Goal: Transaction & Acquisition: Purchase product/service

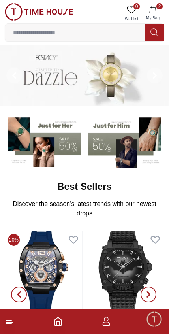
click at [156, 7] on icon "button" at bounding box center [153, 10] width 8 height 8
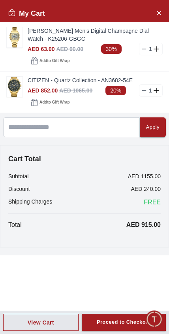
click at [35, 84] on link "CITIZEN - Quartz Collection - AN3682-54E" at bounding box center [95, 80] width 135 height 8
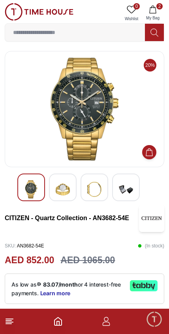
click at [59, 185] on img at bounding box center [63, 189] width 14 height 18
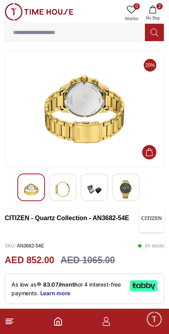
click at [13, 316] on footer "2" at bounding box center [84, 321] width 169 height 25
click at [9, 317] on icon at bounding box center [9, 321] width 9 height 9
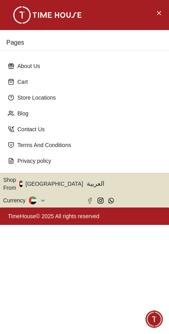
click at [163, 4] on div at bounding box center [84, 15] width 169 height 30
click at [162, 7] on button "Close Menu" at bounding box center [159, 12] width 13 height 13
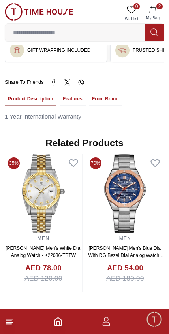
click at [154, 9] on icon "button" at bounding box center [153, 10] width 8 height 8
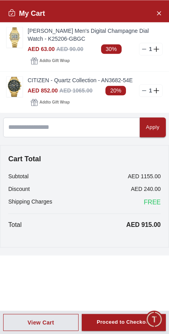
scroll to position [471, 0]
click at [162, 11] on button "Close Account" at bounding box center [159, 12] width 13 height 13
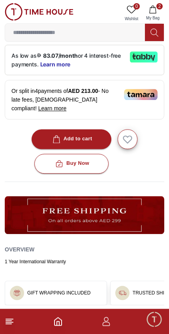
scroll to position [228, 0]
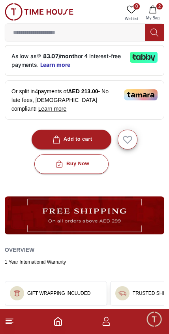
click at [157, 27] on button at bounding box center [154, 32] width 19 height 17
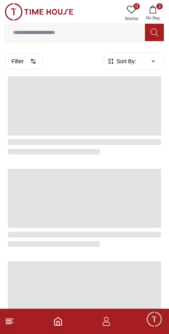
click at [112, 30] on input at bounding box center [75, 33] width 140 height 16
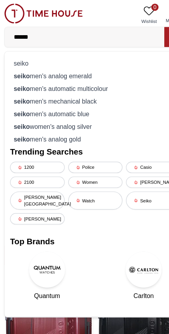
type input "*******"
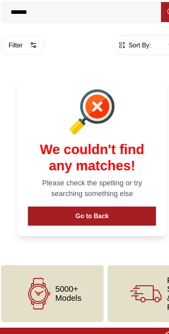
scroll to position [2, 0]
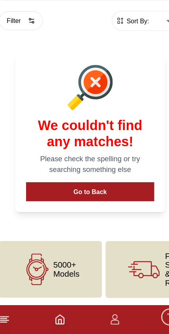
click at [105, 201] on button "Go to Back" at bounding box center [84, 209] width 112 height 17
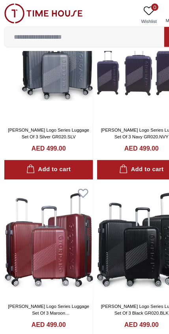
click at [117, 31] on input at bounding box center [75, 33] width 140 height 16
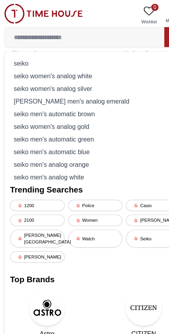
click at [78, 96] on div "seiko men's automatic brown" at bounding box center [84, 99] width 149 height 11
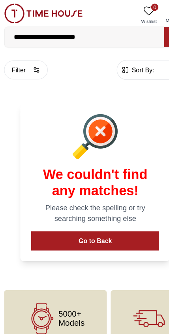
click at [109, 32] on input "**********" at bounding box center [75, 33] width 140 height 16
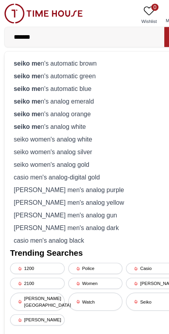
type input "*****"
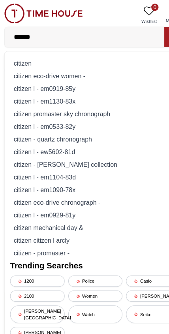
type input "*******"
click at [96, 53] on div "citizen" at bounding box center [84, 55] width 149 height 11
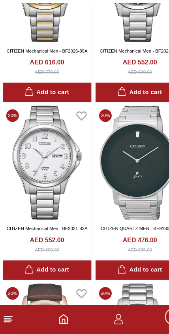
scroll to position [1224, 0]
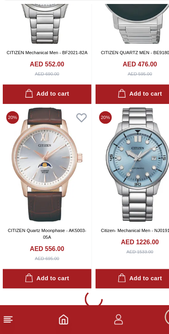
scroll to position [1377, 0]
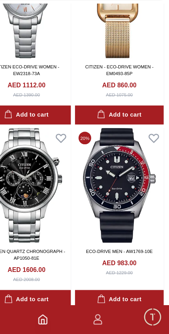
scroll to position [5360, 0]
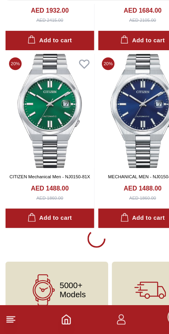
scroll to position [6227, 0]
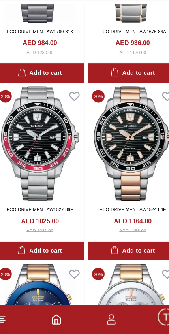
scroll to position [10280, 0]
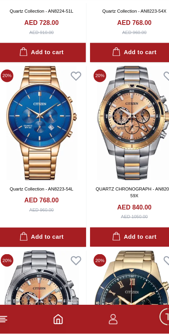
scroll to position [10771, 0]
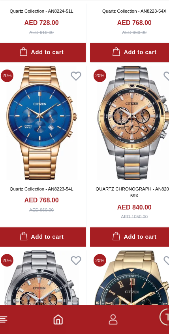
click at [102, 317] on icon "button" at bounding box center [106, 321] width 9 height 9
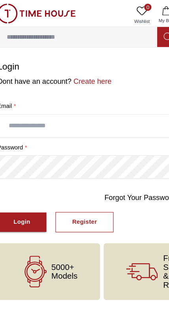
click at [51, 279] on html "100% Genuine products with International Warranty Shop From [GEOGRAPHIC_DATA] |…" at bounding box center [84, 147] width 169 height 294
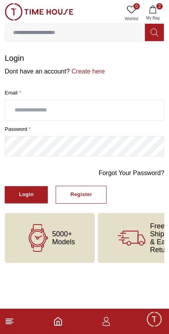
click at [151, 8] on icon "button" at bounding box center [152, 10] width 7 height 8
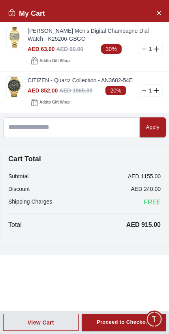
click at [26, 323] on button "View Cart" at bounding box center [40, 322] width 75 height 17
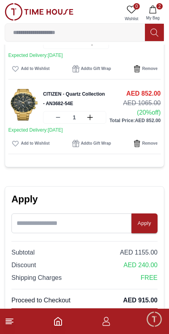
scroll to position [186, 0]
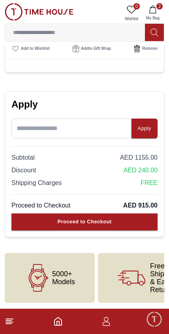
click at [109, 317] on icon "button" at bounding box center [106, 321] width 9 height 9
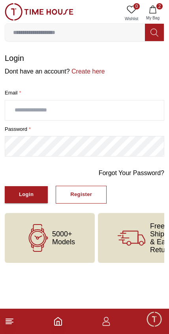
click at [49, 105] on input "text" at bounding box center [84, 110] width 159 height 20
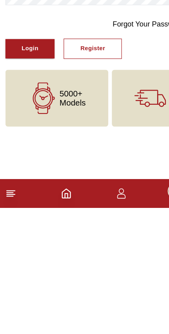
click at [27, 190] on div "Login" at bounding box center [26, 194] width 15 height 9
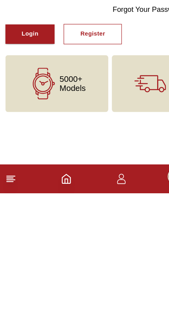
click at [134, 309] on footer "2" at bounding box center [84, 321] width 169 height 25
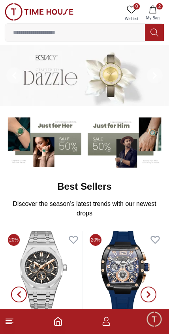
click at [10, 315] on footer "2" at bounding box center [84, 321] width 169 height 25
click at [8, 321] on line at bounding box center [9, 321] width 6 height 0
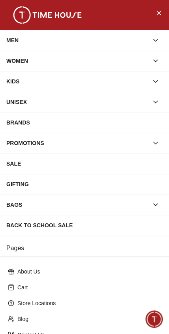
click at [163, 17] on button "Close Menu" at bounding box center [159, 12] width 13 height 13
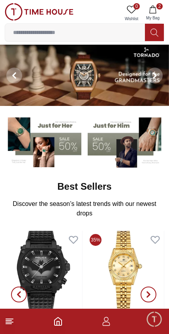
click at [106, 324] on icon "button" at bounding box center [106, 321] width 9 height 9
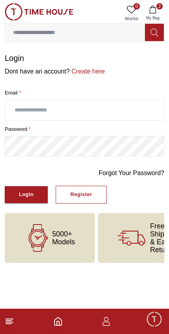
click at [26, 106] on input "text" at bounding box center [84, 110] width 159 height 20
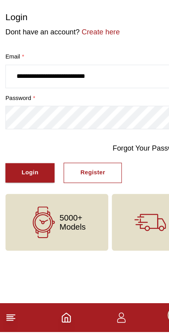
type input "**********"
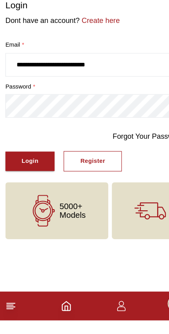
click at [93, 186] on button "Register" at bounding box center [81, 195] width 51 height 18
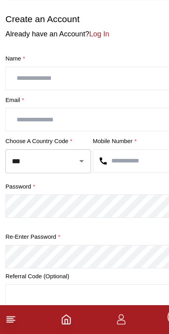
click at [87, 68] on link "Log In" at bounding box center [86, 71] width 17 height 7
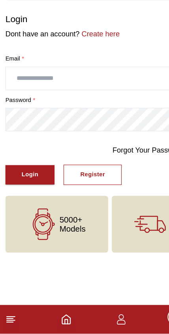
click at [31, 190] on div "Login" at bounding box center [26, 194] width 15 height 9
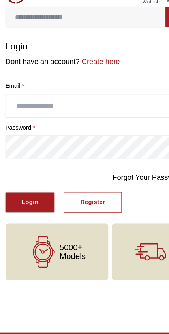
click at [85, 100] on input "text" at bounding box center [84, 110] width 159 height 20
type input "**********"
click at [131, 168] on link "Forgot Your Password?" at bounding box center [132, 172] width 66 height 9
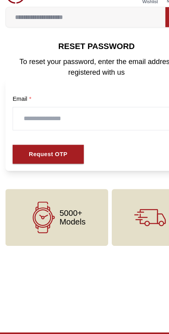
click at [97, 111] on input "text" at bounding box center [84, 121] width 146 height 20
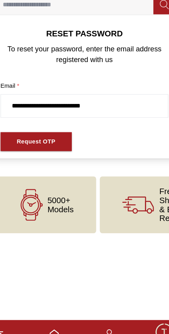
type input "**********"
click at [45, 148] on div "Request OTP" at bounding box center [42, 152] width 34 height 9
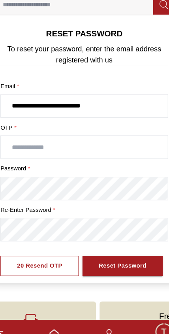
click at [75, 147] on input "text" at bounding box center [84, 157] width 146 height 20
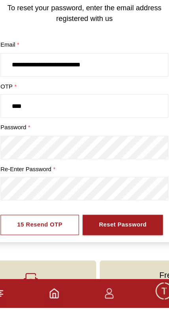
type input "****"
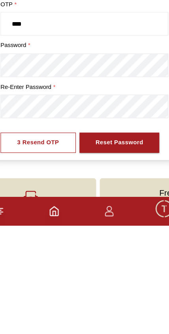
click at [117, 257] on div "Reset Password" at bounding box center [115, 261] width 42 height 9
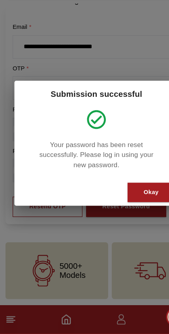
click at [132, 206] on div "Okay" at bounding box center [132, 210] width 13 height 9
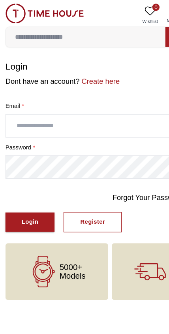
click at [98, 109] on input "text" at bounding box center [84, 110] width 159 height 20
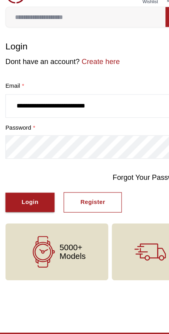
type input "**********"
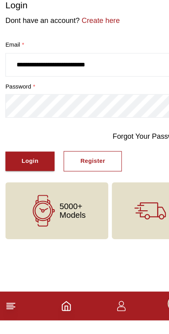
click at [85, 190] on div "Register" at bounding box center [81, 194] width 22 height 9
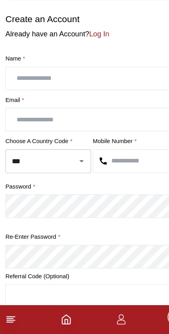
click at [62, 100] on input "text" at bounding box center [84, 110] width 159 height 20
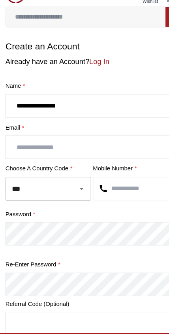
type input "**********"
click at [86, 136] on input "text" at bounding box center [84, 146] width 159 height 20
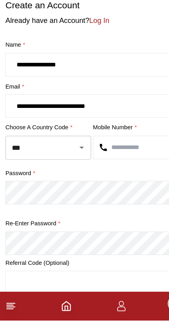
type input "**********"
click at [130, 173] on input "text" at bounding box center [123, 183] width 82 height 20
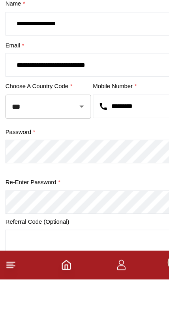
type input "*********"
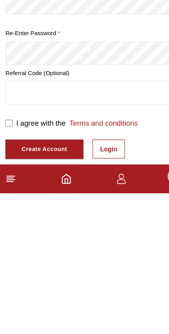
scroll to position [114, 0]
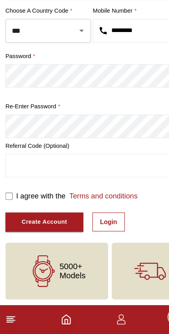
click at [97, 228] on link "Login" at bounding box center [95, 236] width 28 height 17
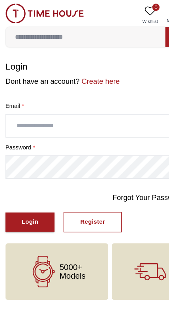
click at [101, 104] on input "text" at bounding box center [84, 110] width 159 height 20
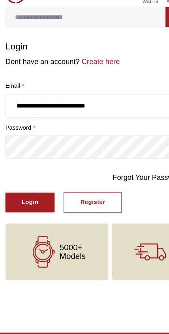
type input "**********"
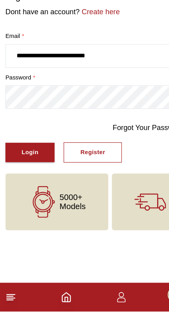
click at [86, 190] on div "Register" at bounding box center [81, 194] width 22 height 9
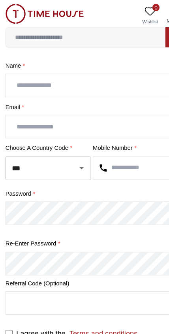
scroll to position [35, 0]
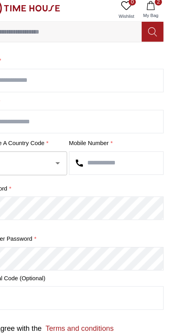
click at [149, 8] on icon "button" at bounding box center [153, 10] width 8 height 8
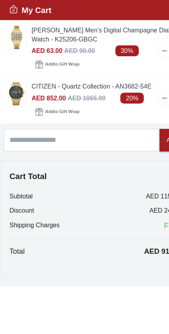
click at [18, 77] on img at bounding box center [15, 87] width 16 height 20
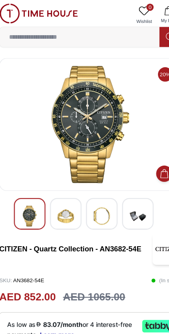
click at [103, 31] on input at bounding box center [75, 33] width 140 height 16
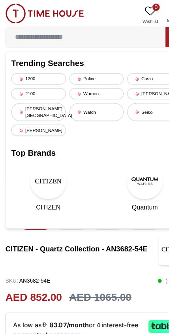
click at [90, 68] on div "Police" at bounding box center [85, 69] width 48 height 10
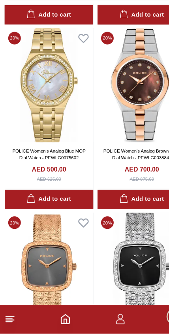
scroll to position [664, 0]
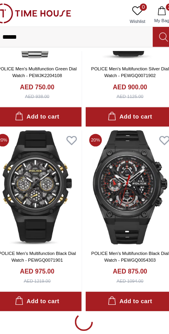
scroll to position [1421, 0]
